Goal: Information Seeking & Learning: Learn about a topic

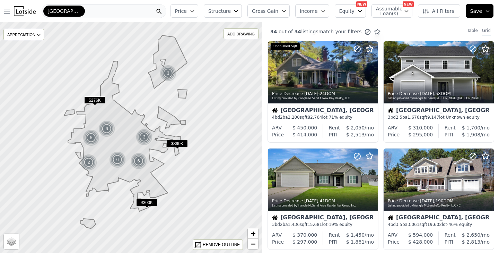
click at [403, 10] on button "Assumable Loan(s)" at bounding box center [392, 11] width 41 height 14
click at [361, 10] on icon "button" at bounding box center [360, 11] width 6 height 6
click at [473, 30] on div "Table" at bounding box center [472, 32] width 11 height 8
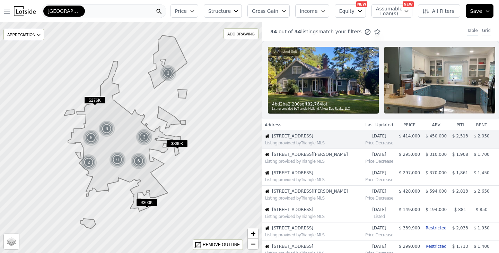
click at [487, 31] on div "Grid" at bounding box center [486, 32] width 9 height 8
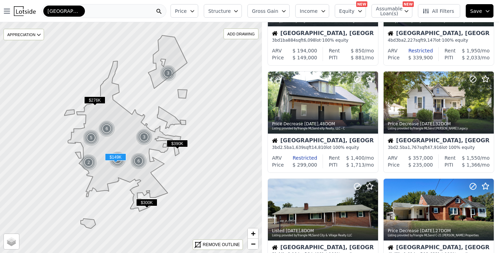
scroll to position [296, 0]
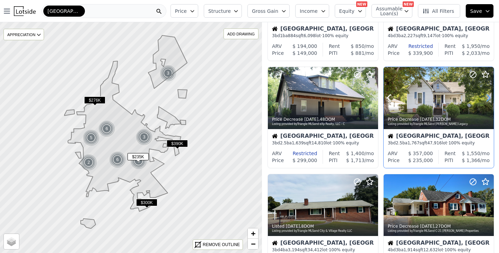
click at [487, 98] on icon at bounding box center [488, 97] width 11 height 11
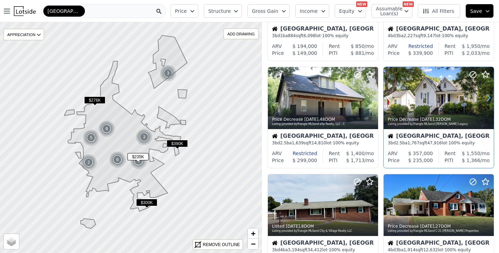
click at [487, 98] on icon at bounding box center [488, 97] width 11 height 11
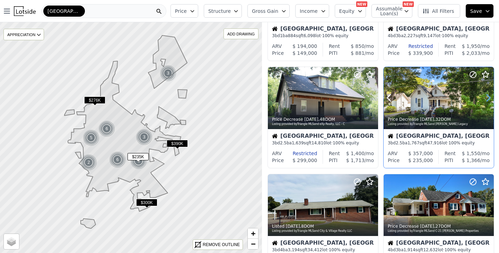
click at [487, 98] on icon at bounding box center [488, 97] width 11 height 11
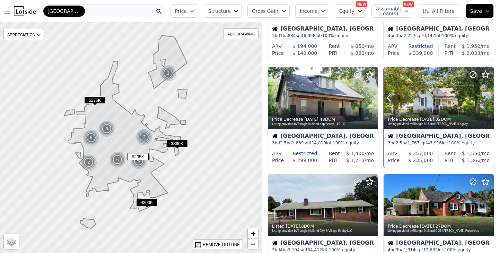
click at [487, 98] on icon at bounding box center [488, 97] width 11 height 11
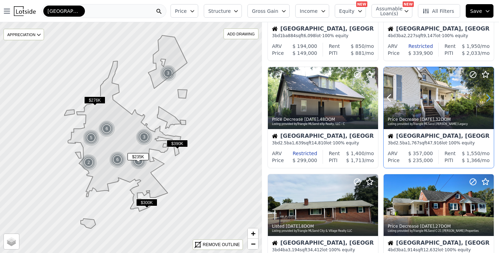
click at [487, 98] on icon at bounding box center [488, 97] width 11 height 11
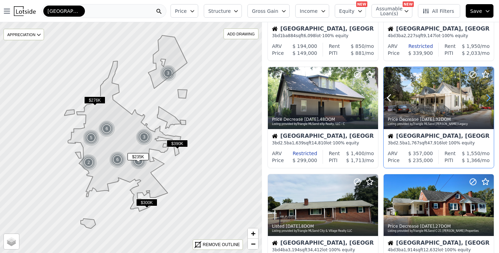
click at [487, 98] on icon at bounding box center [488, 97] width 11 height 11
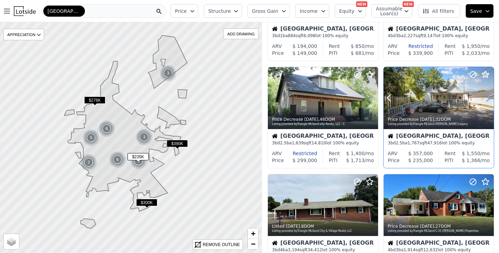
click at [487, 98] on icon at bounding box center [488, 97] width 11 height 11
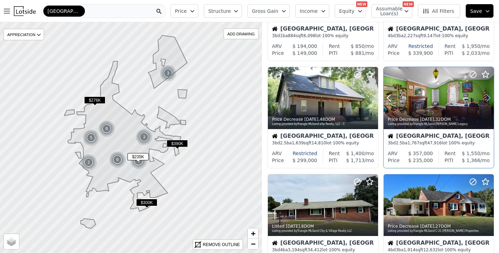
click at [487, 98] on icon at bounding box center [488, 97] width 11 height 11
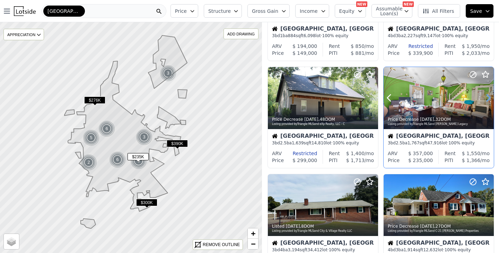
click at [487, 98] on icon at bounding box center [488, 97] width 11 height 11
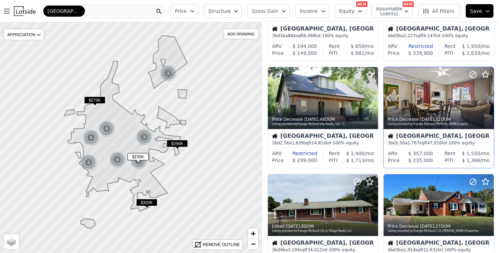
click at [487, 98] on icon at bounding box center [488, 97] width 11 height 11
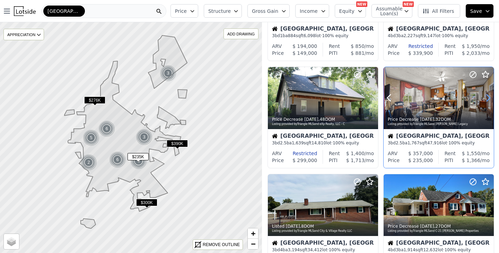
click at [487, 98] on icon at bounding box center [488, 97] width 11 height 11
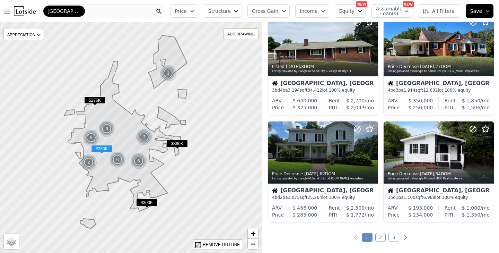
scroll to position [462, 0]
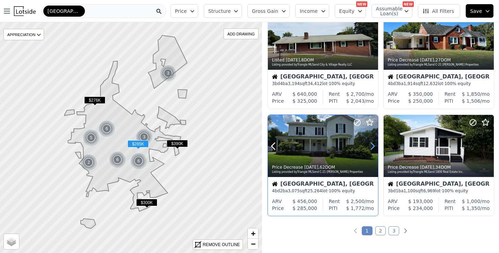
click at [373, 146] on icon at bounding box center [372, 145] width 11 height 11
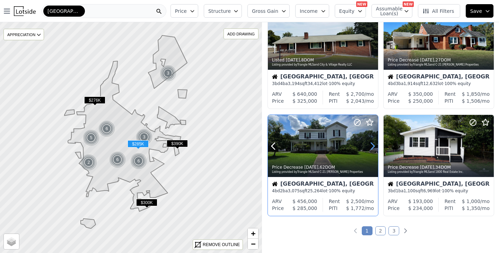
click at [373, 146] on icon at bounding box center [372, 145] width 11 height 11
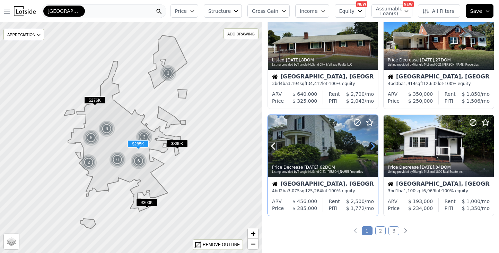
click at [373, 146] on icon at bounding box center [372, 145] width 11 height 11
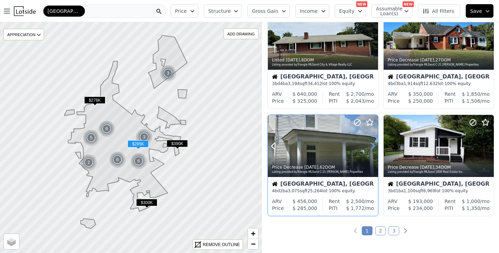
click at [373, 146] on icon at bounding box center [372, 145] width 11 height 11
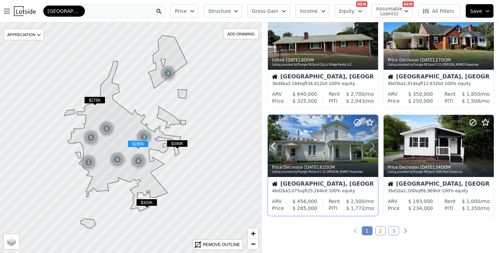
click at [373, 146] on icon at bounding box center [372, 145] width 11 height 11
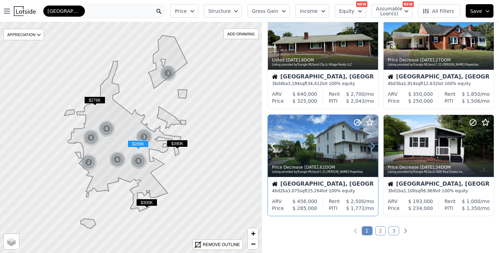
click at [373, 146] on icon at bounding box center [372, 145] width 11 height 11
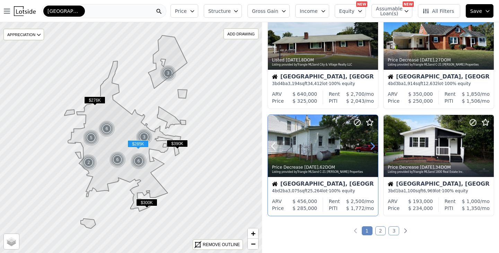
click at [373, 146] on icon at bounding box center [372, 145] width 11 height 11
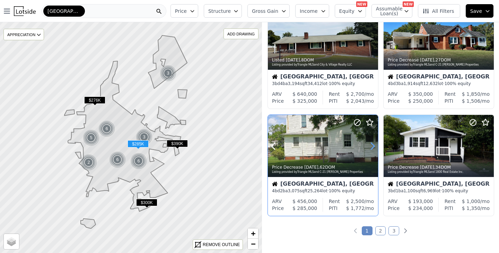
click at [373, 146] on icon at bounding box center [372, 145] width 11 height 11
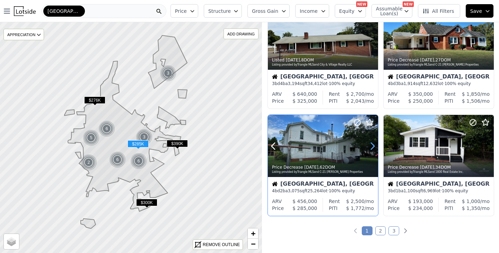
click at [373, 146] on icon at bounding box center [372, 145] width 11 height 11
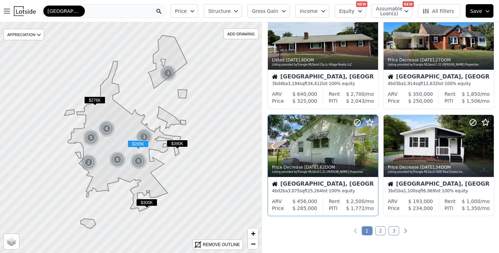
click at [373, 146] on icon at bounding box center [372, 145] width 11 height 11
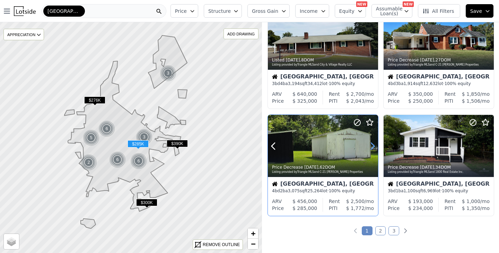
click at [373, 146] on icon at bounding box center [372, 145] width 11 height 11
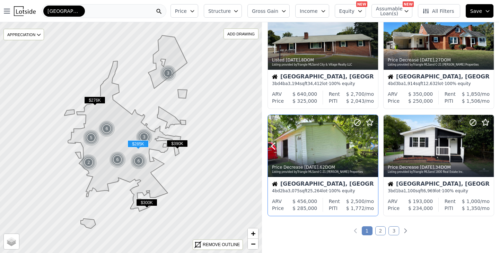
click at [373, 146] on icon at bounding box center [372, 145] width 11 height 11
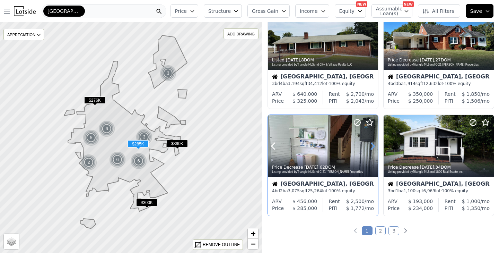
click at [373, 146] on icon at bounding box center [372, 145] width 11 height 11
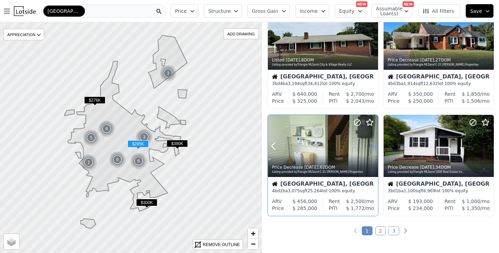
click at [373, 146] on icon at bounding box center [372, 145] width 11 height 11
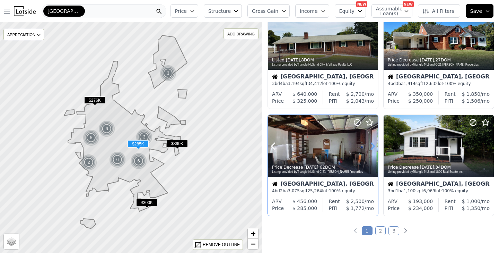
click at [373, 146] on icon at bounding box center [372, 145] width 11 height 11
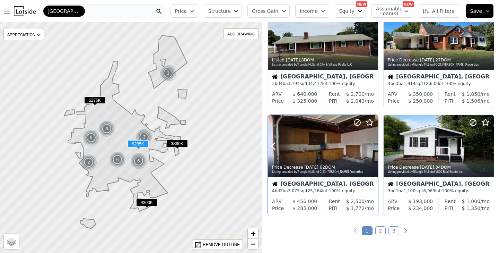
click at [373, 146] on icon at bounding box center [372, 145] width 11 height 11
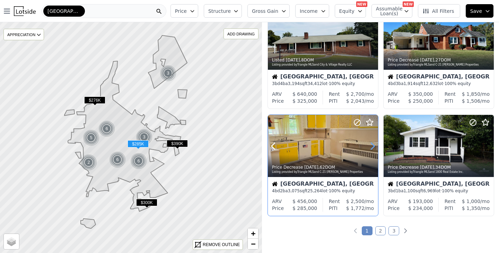
click at [373, 146] on icon at bounding box center [372, 145] width 11 height 11
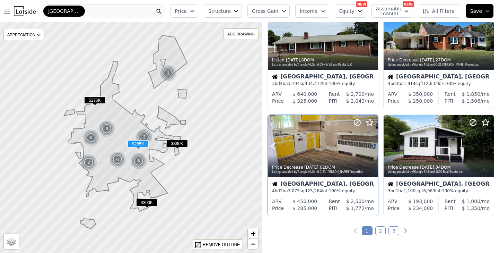
click at [373, 146] on icon at bounding box center [372, 145] width 11 height 11
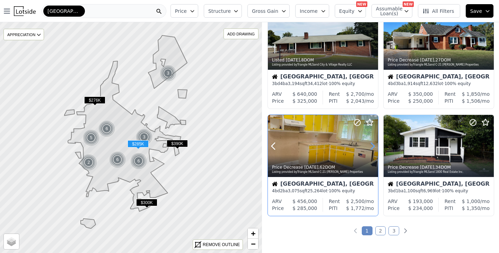
click at [373, 146] on icon at bounding box center [372, 145] width 11 height 11
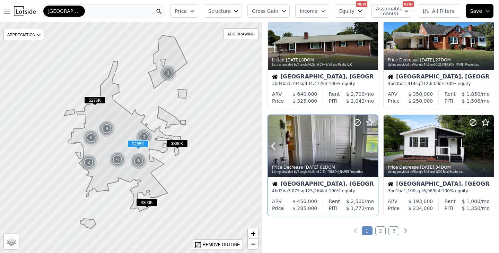
click at [373, 146] on icon at bounding box center [372, 145] width 11 height 11
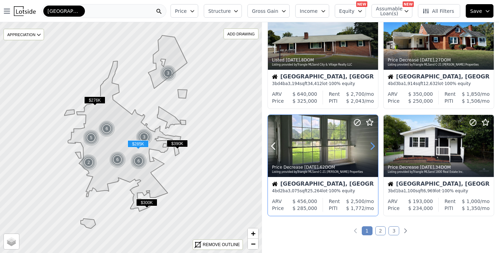
click at [373, 146] on icon at bounding box center [372, 145] width 11 height 11
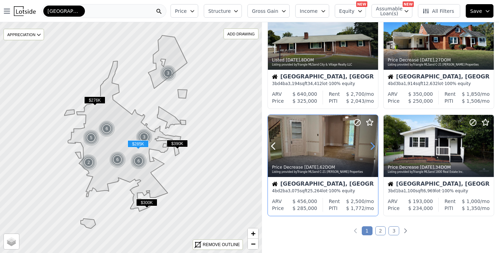
click at [373, 146] on icon at bounding box center [372, 145] width 11 height 11
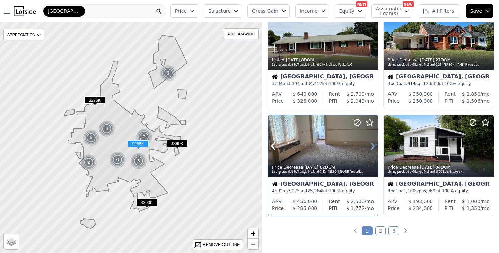
click at [373, 146] on icon at bounding box center [372, 145] width 11 height 11
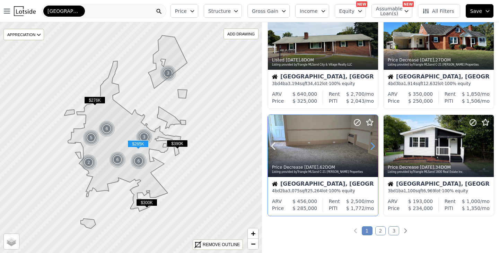
click at [373, 146] on icon at bounding box center [372, 145] width 11 height 11
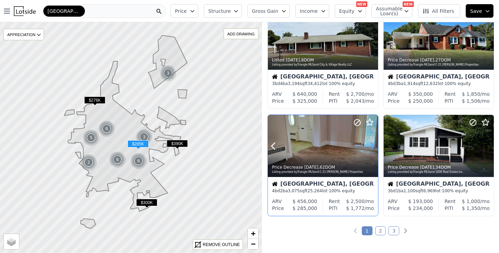
click at [373, 146] on icon at bounding box center [372, 145] width 11 height 11
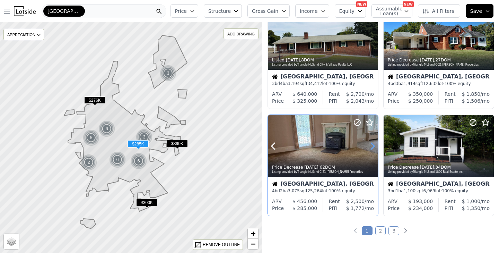
click at [373, 146] on icon at bounding box center [372, 145] width 11 height 11
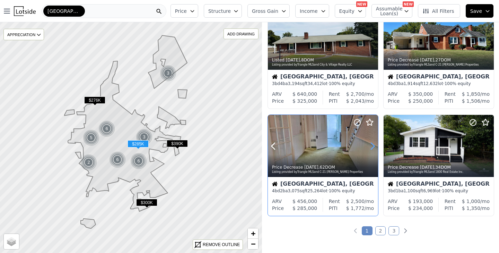
click at [373, 146] on icon at bounding box center [372, 145] width 11 height 11
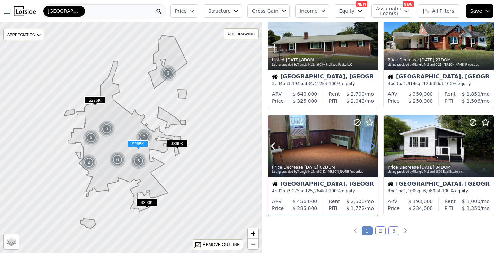
click at [373, 146] on icon at bounding box center [372, 145] width 11 height 11
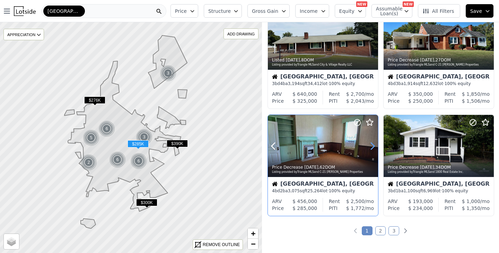
click at [373, 146] on icon at bounding box center [372, 145] width 11 height 11
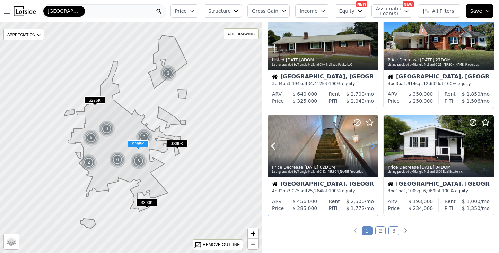
click at [373, 146] on icon at bounding box center [372, 145] width 11 height 11
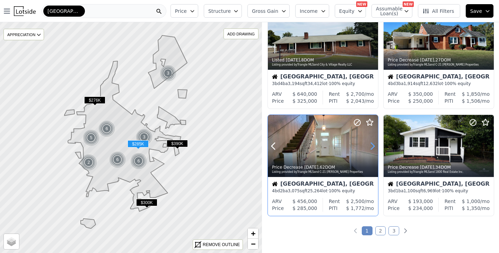
click at [373, 146] on icon at bounding box center [372, 145] width 11 height 11
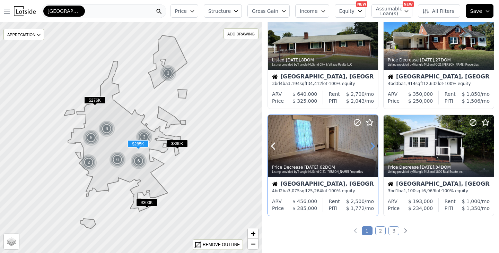
click at [373, 146] on icon at bounding box center [372, 145] width 11 height 11
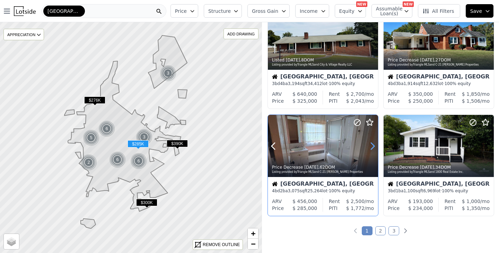
click at [373, 146] on icon at bounding box center [372, 145] width 11 height 11
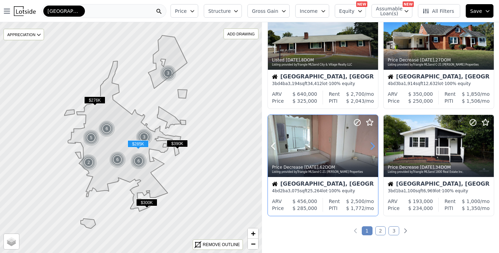
click at [373, 146] on icon at bounding box center [372, 145] width 11 height 11
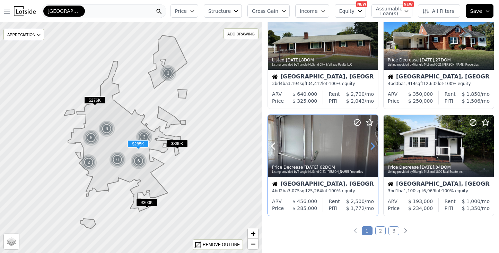
click at [373, 146] on icon at bounding box center [372, 145] width 11 height 11
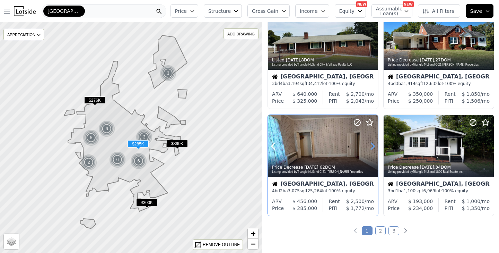
click at [373, 146] on icon at bounding box center [372, 145] width 11 height 11
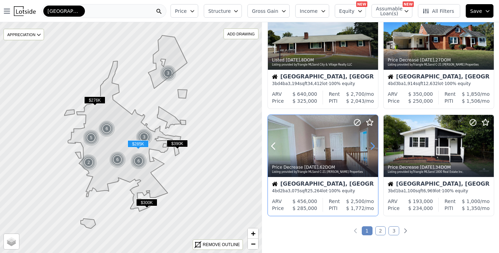
click at [373, 146] on icon at bounding box center [372, 145] width 11 height 11
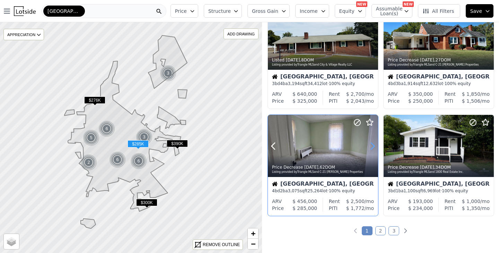
click at [373, 146] on icon at bounding box center [372, 145] width 11 height 11
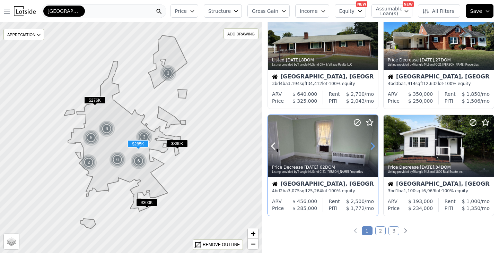
click at [373, 146] on icon at bounding box center [372, 145] width 11 height 11
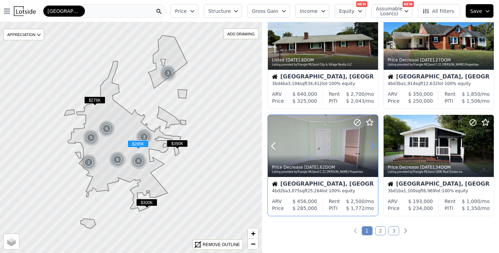
click at [373, 146] on icon at bounding box center [372, 145] width 11 height 11
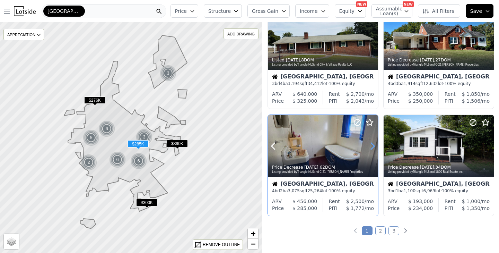
click at [373, 146] on icon at bounding box center [372, 145] width 11 height 11
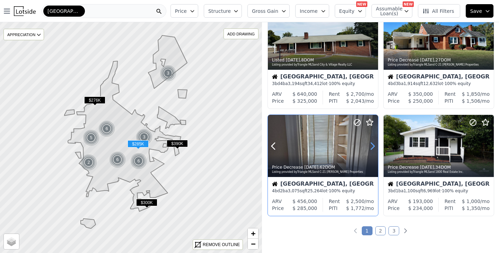
click at [373, 146] on icon at bounding box center [372, 145] width 11 height 11
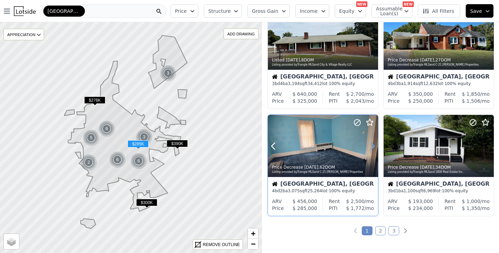
click at [373, 146] on icon at bounding box center [372, 145] width 11 height 11
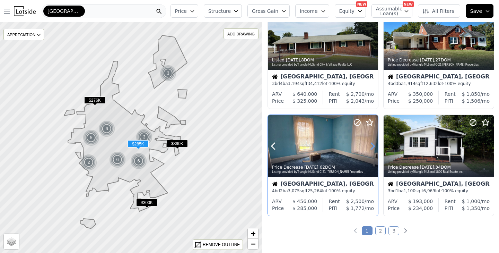
click at [373, 146] on icon at bounding box center [372, 145] width 11 height 11
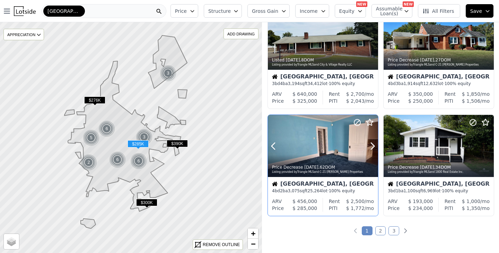
click at [325, 149] on div at bounding box center [323, 146] width 110 height 62
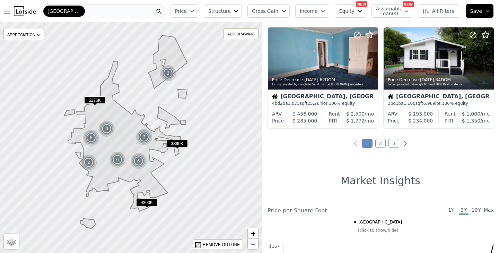
click at [380, 140] on link "2" at bounding box center [380, 143] width 11 height 9
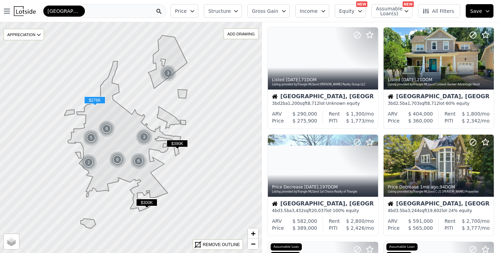
scroll to position [243, 0]
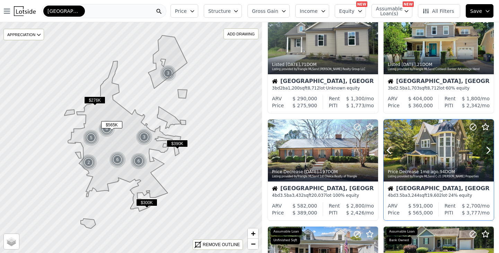
click at [434, 156] on div at bounding box center [439, 150] width 110 height 62
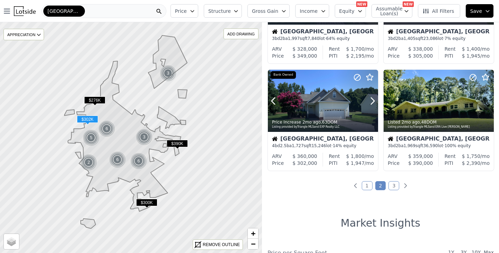
scroll to position [508, 0]
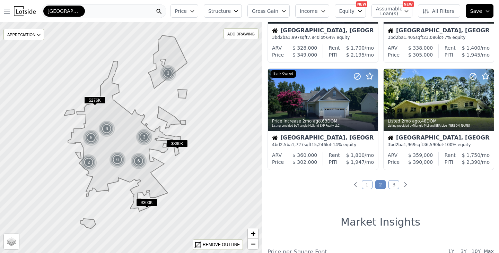
click at [394, 185] on link "3" at bounding box center [394, 184] width 11 height 9
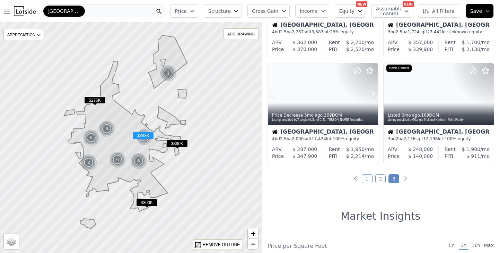
scroll to position [408, 0]
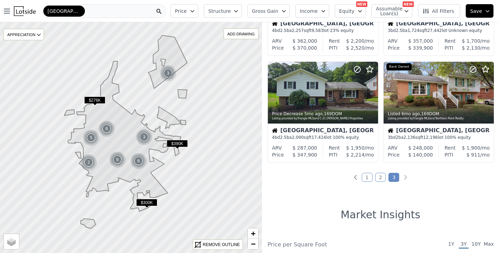
click at [368, 174] on link "1" at bounding box center [367, 177] width 11 height 9
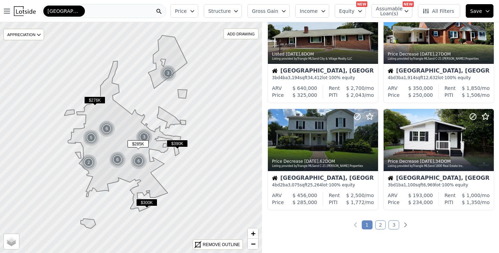
scroll to position [470, 0]
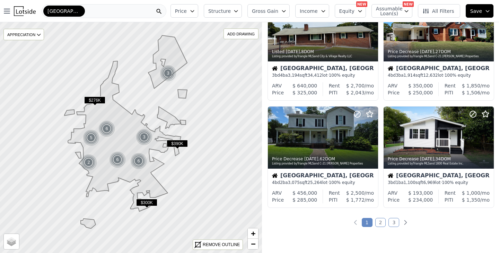
click at [382, 222] on link "2" at bounding box center [380, 222] width 11 height 9
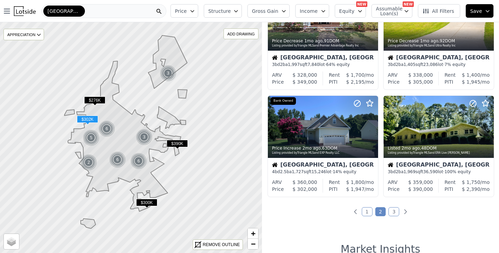
scroll to position [484, 0]
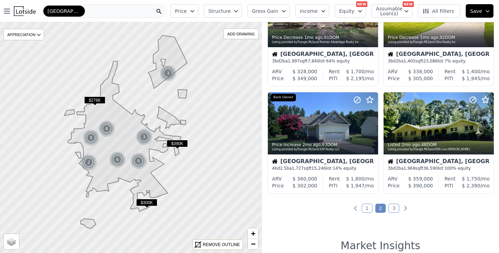
click at [394, 208] on link "3" at bounding box center [394, 207] width 11 height 9
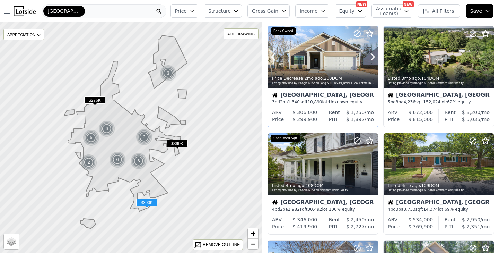
scroll to position [128, 0]
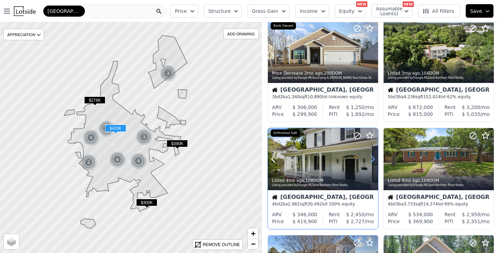
click at [373, 159] on icon at bounding box center [372, 158] width 11 height 11
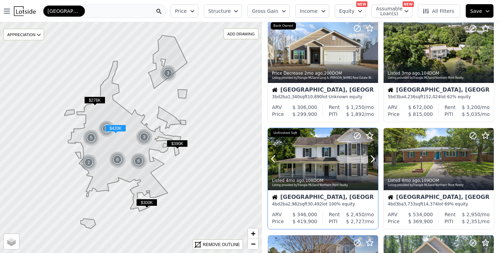
click at [329, 156] on div at bounding box center [323, 159] width 110 height 62
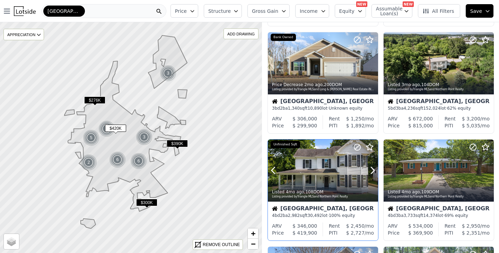
scroll to position [114, 0]
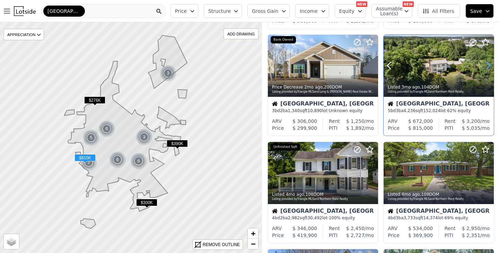
click at [487, 65] on icon at bounding box center [488, 65] width 11 height 11
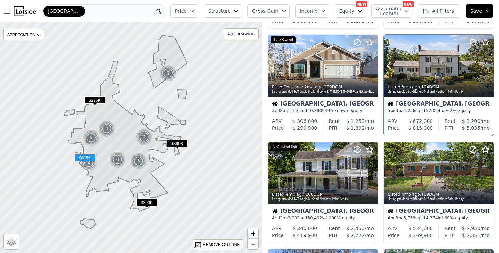
click at [487, 65] on icon at bounding box center [488, 65] width 11 height 11
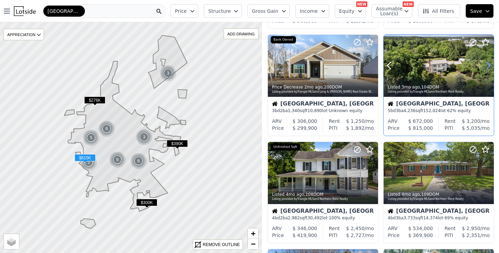
click at [487, 65] on icon at bounding box center [488, 65] width 11 height 11
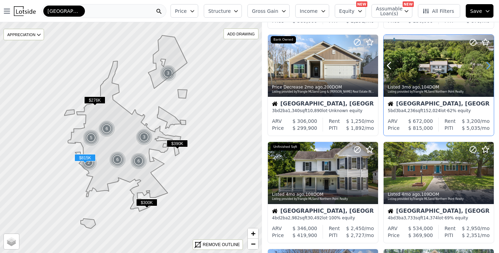
click at [487, 65] on icon at bounding box center [488, 65] width 11 height 11
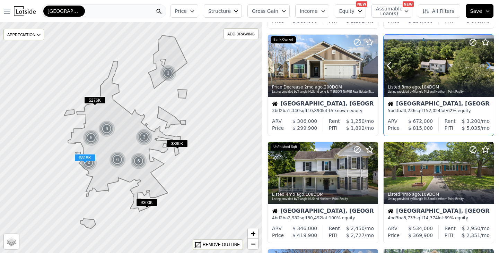
click at [487, 65] on icon at bounding box center [488, 65] width 11 height 11
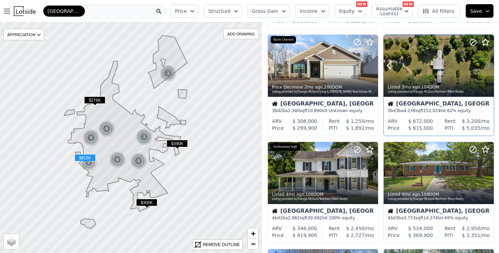
click at [487, 65] on icon at bounding box center [488, 65] width 11 height 11
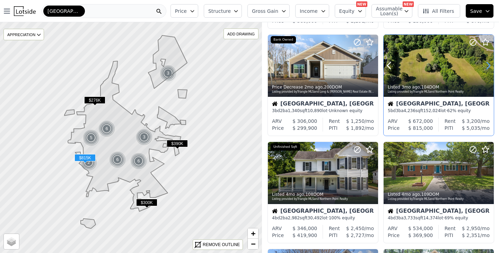
click at [487, 65] on icon at bounding box center [488, 65] width 11 height 11
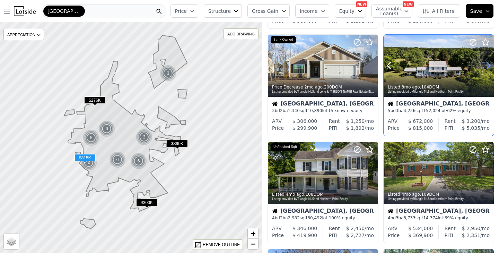
click at [487, 65] on icon at bounding box center [488, 65] width 11 height 11
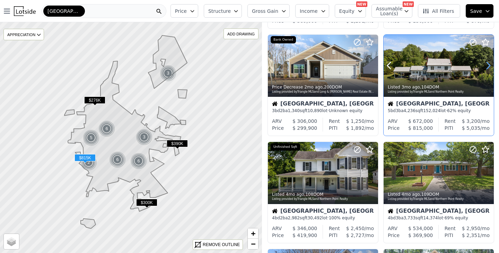
click at [487, 65] on icon at bounding box center [488, 65] width 11 height 11
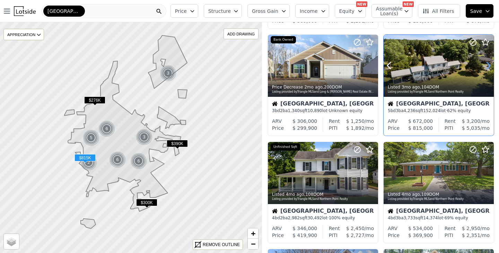
click at [487, 65] on icon at bounding box center [488, 65] width 11 height 11
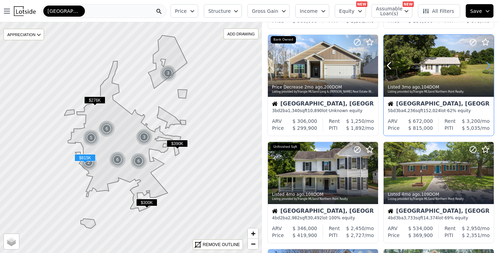
click at [487, 65] on icon at bounding box center [488, 65] width 11 height 11
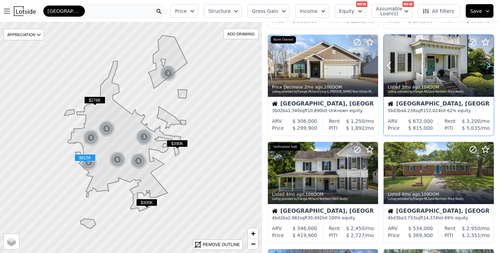
click at [487, 65] on icon at bounding box center [488, 65] width 11 height 11
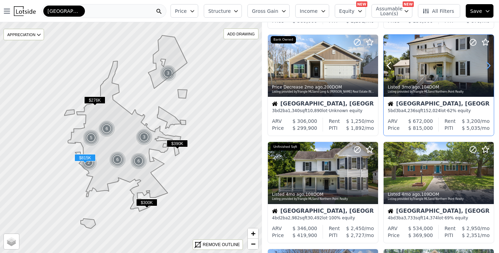
click at [487, 65] on icon at bounding box center [488, 65] width 11 height 11
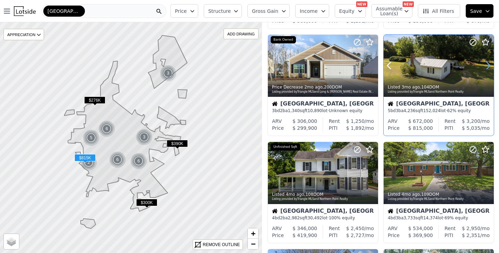
click at [487, 65] on icon at bounding box center [488, 65] width 11 height 11
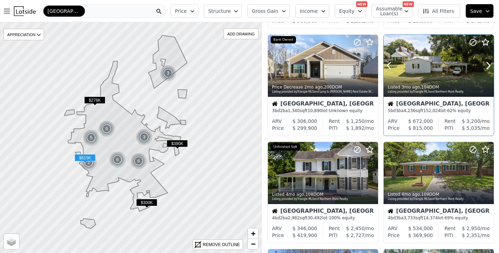
click at [446, 58] on div at bounding box center [439, 66] width 110 height 62
click at [487, 66] on icon at bounding box center [488, 65] width 11 height 11
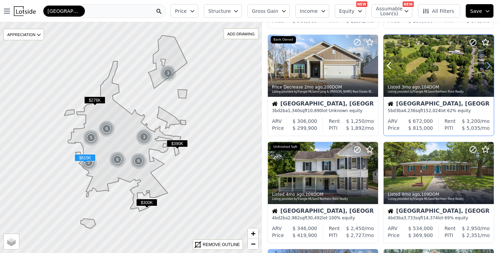
click at [487, 66] on icon at bounding box center [488, 65] width 11 height 11
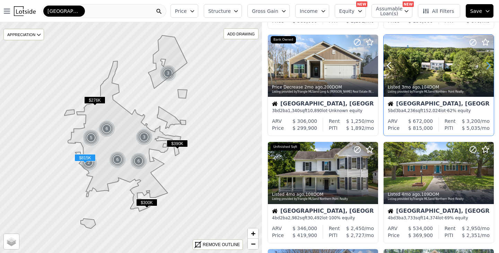
click at [487, 66] on icon at bounding box center [488, 65] width 11 height 11
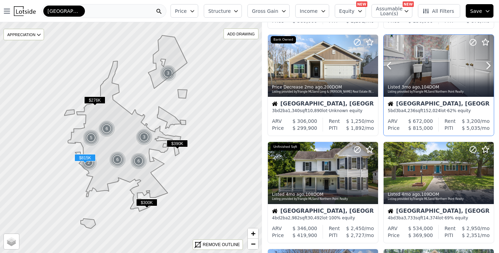
click at [446, 56] on div at bounding box center [439, 66] width 110 height 62
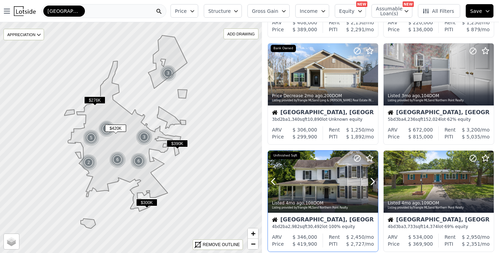
scroll to position [77, 0]
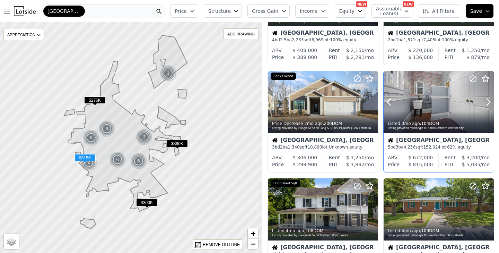
click at [438, 107] on div at bounding box center [439, 102] width 110 height 62
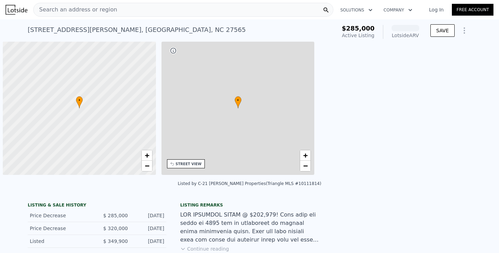
scroll to position [0, 3]
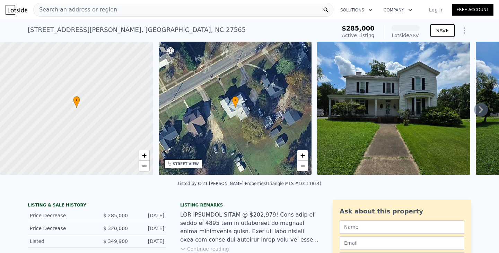
click at [187, 162] on div "STREET VIEW" at bounding box center [186, 163] width 26 height 5
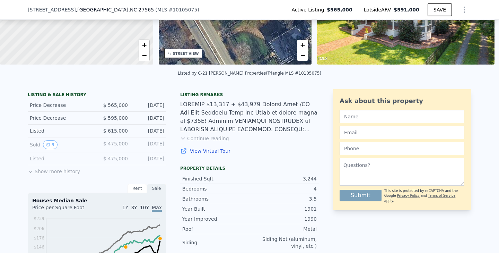
scroll to position [107, 0]
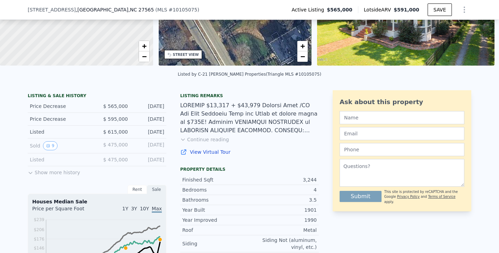
click at [216, 138] on button "Continue reading" at bounding box center [204, 139] width 49 height 7
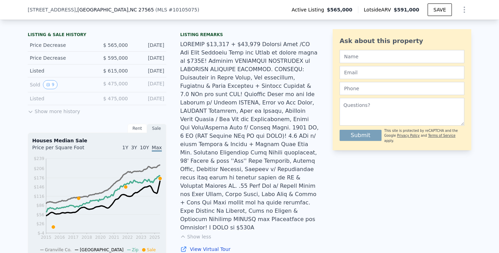
scroll to position [168, 0]
click at [49, 112] on button "Show more history" at bounding box center [54, 110] width 52 height 10
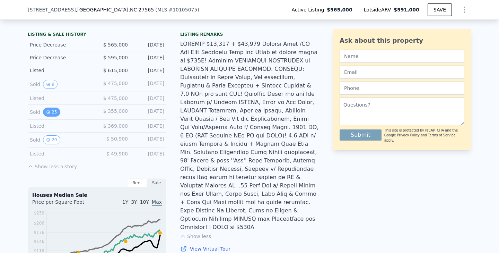
click at [52, 112] on button "25" at bounding box center [51, 111] width 17 height 9
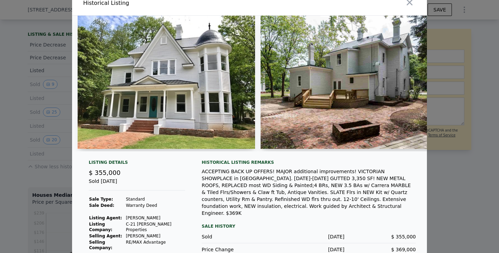
scroll to position [10, 0]
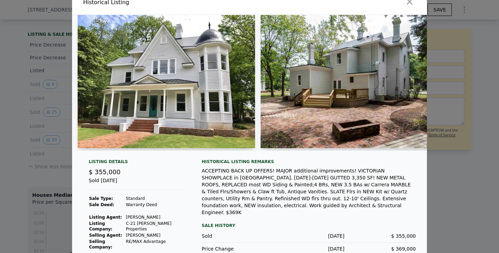
click at [193, 87] on img at bounding box center [166, 81] width 177 height 133
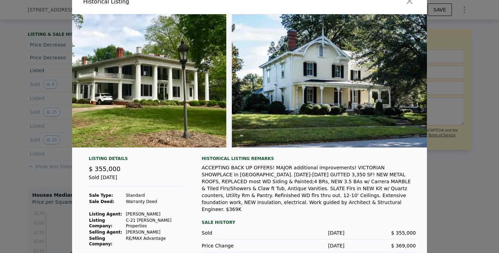
scroll to position [0, 4601]
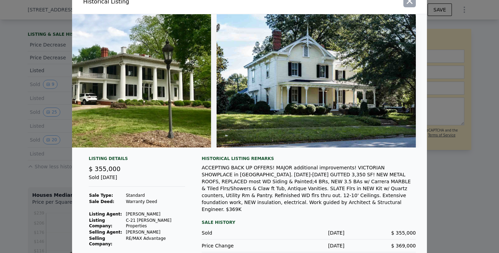
click at [410, 2] on icon "button" at bounding box center [410, 1] width 10 height 10
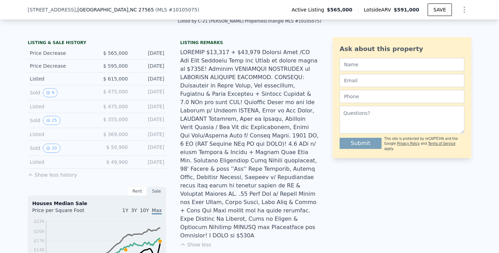
scroll to position [150, 0]
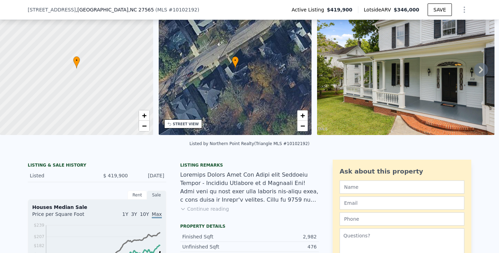
scroll to position [38, 0]
click at [217, 208] on button "Continue reading" at bounding box center [204, 208] width 49 height 7
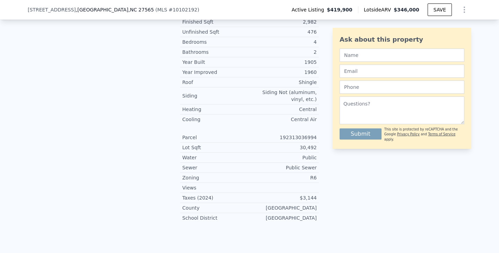
scroll to position [516, 0]
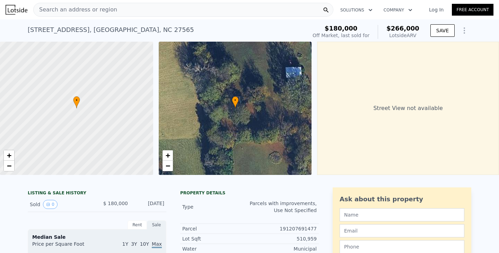
click at [246, 106] on div "• + −" at bounding box center [235, 108] width 153 height 133
click at [89, 27] on div "301 W Thorndale Dr , Oxford , NC 27565" at bounding box center [111, 30] width 166 height 10
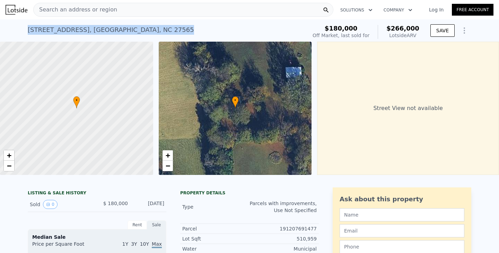
click at [89, 27] on div "301 W Thorndale Dr , Oxford , NC 27565" at bounding box center [111, 30] width 166 height 10
copy div "301 W Thorndale Dr , Oxford , NC 27565 Sold Jan 2022 for $180k (~ARV $266k )"
